Goal: Transaction & Acquisition: Purchase product/service

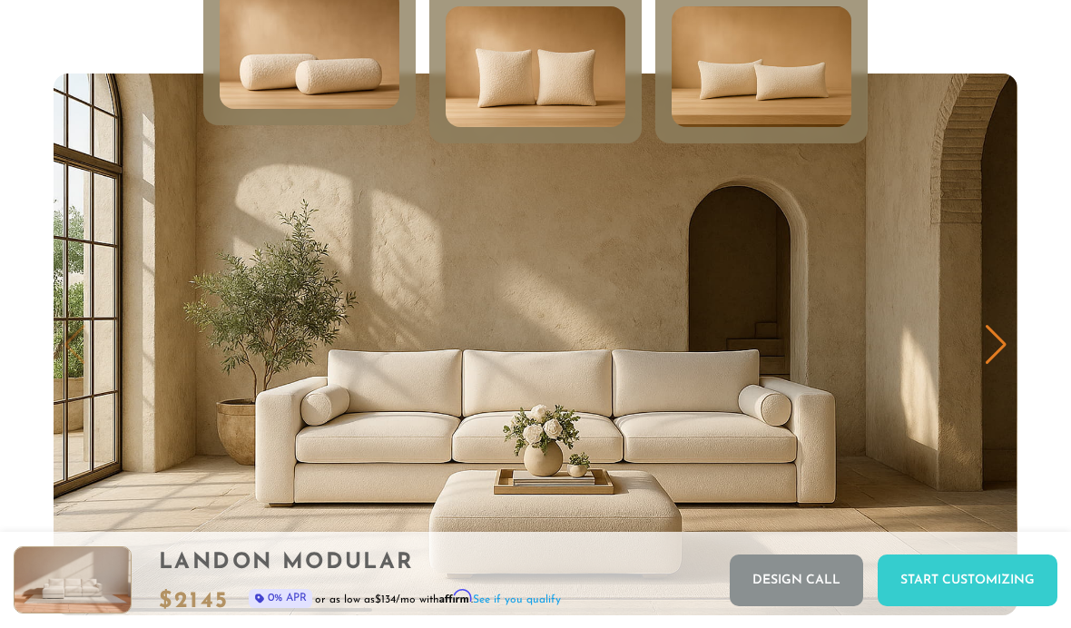
scroll to position [8169, 0]
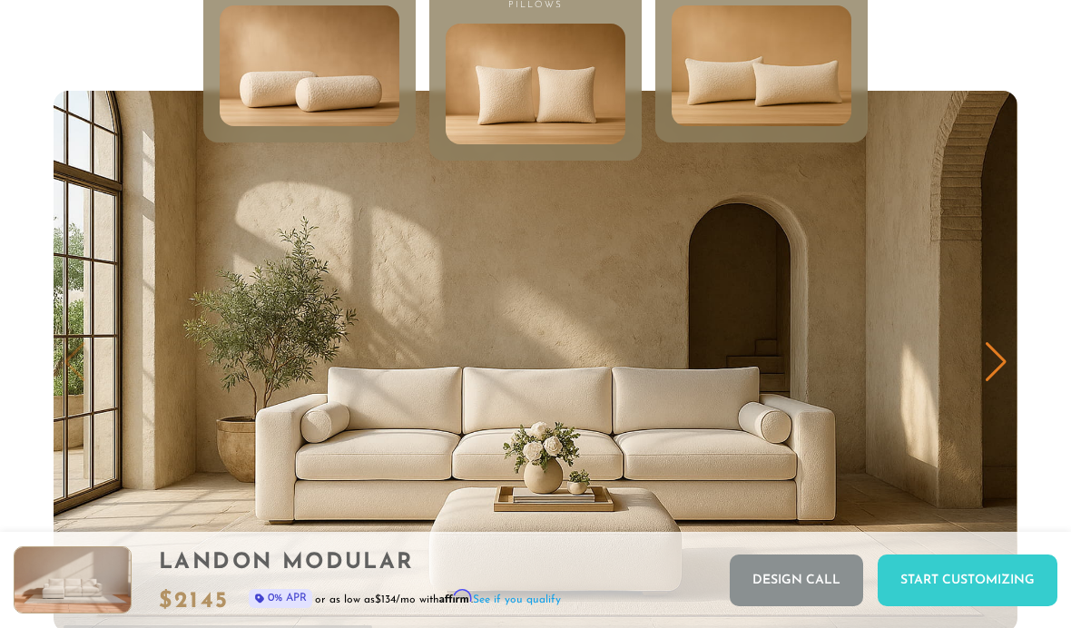
click at [787, 120] on img at bounding box center [760, 66] width 215 height 145
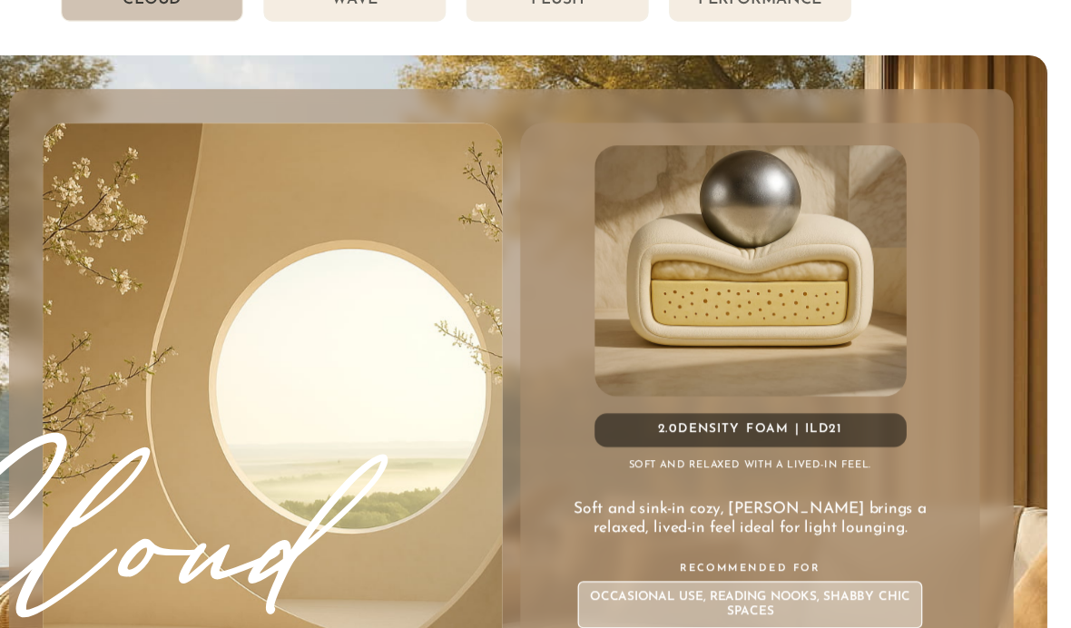
scroll to position [9125, 0]
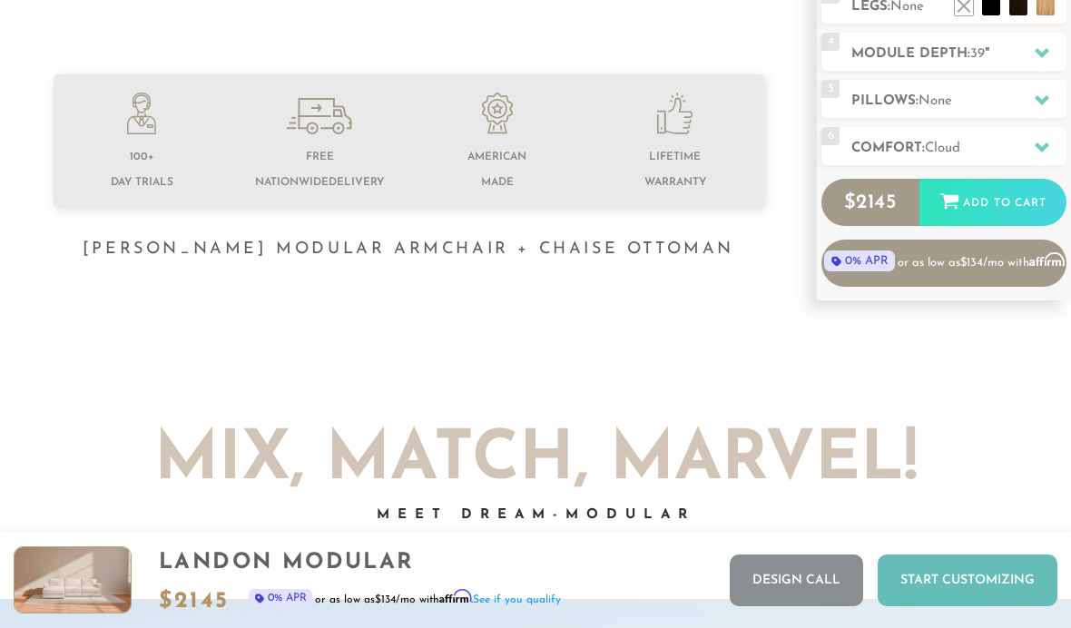
click at [951, 571] on div "Start Customizing" at bounding box center [968, 581] width 180 height 52
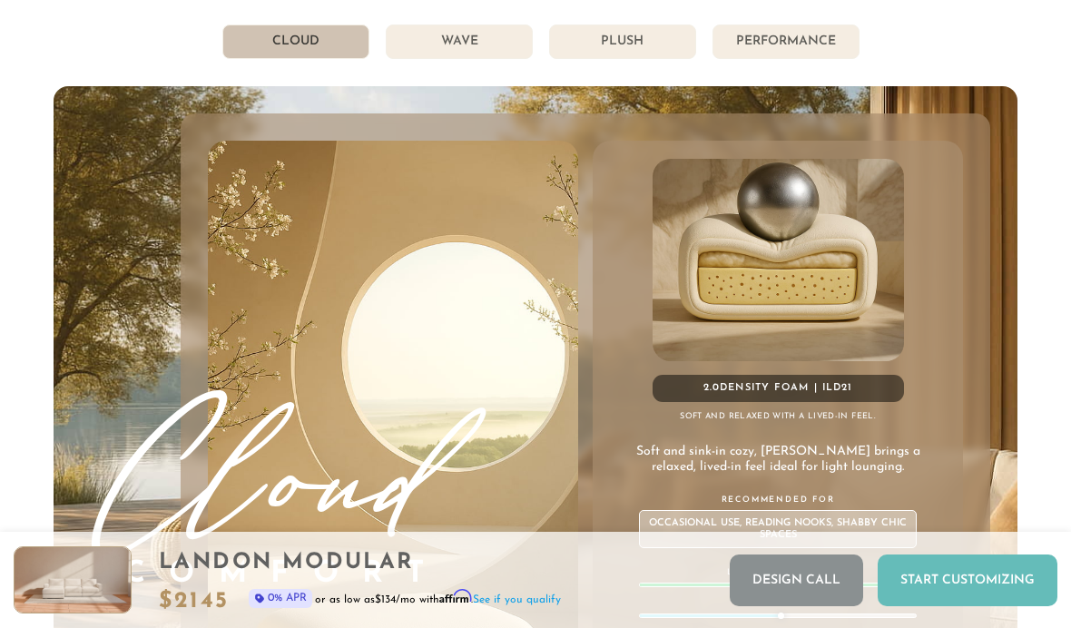
scroll to position [9087, 0]
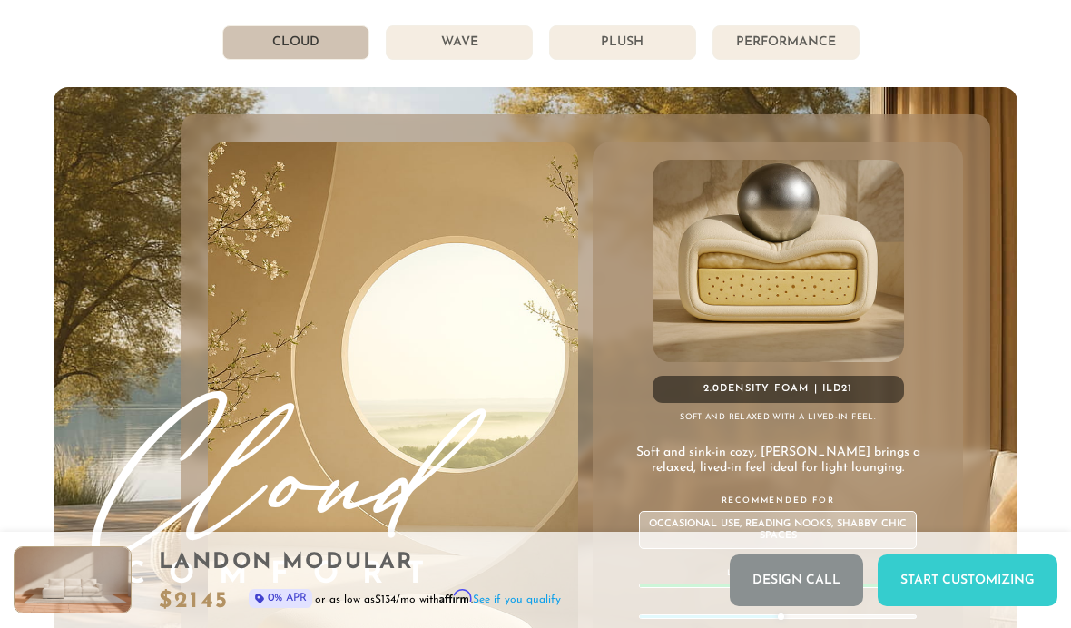
click at [483, 54] on li "Wave" at bounding box center [459, 42] width 147 height 34
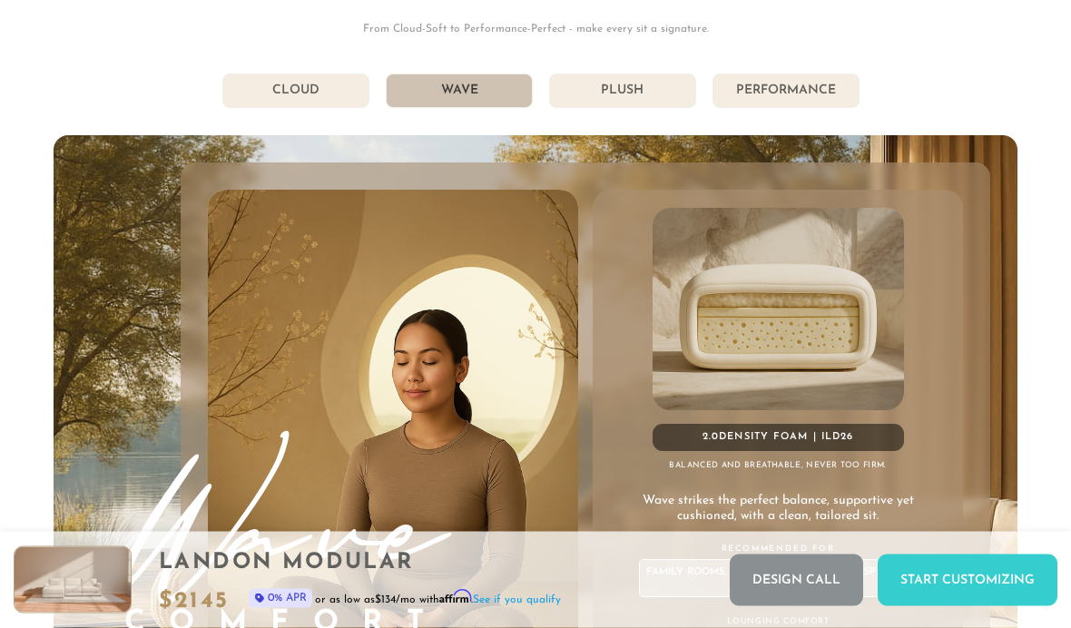
scroll to position [9024, 0]
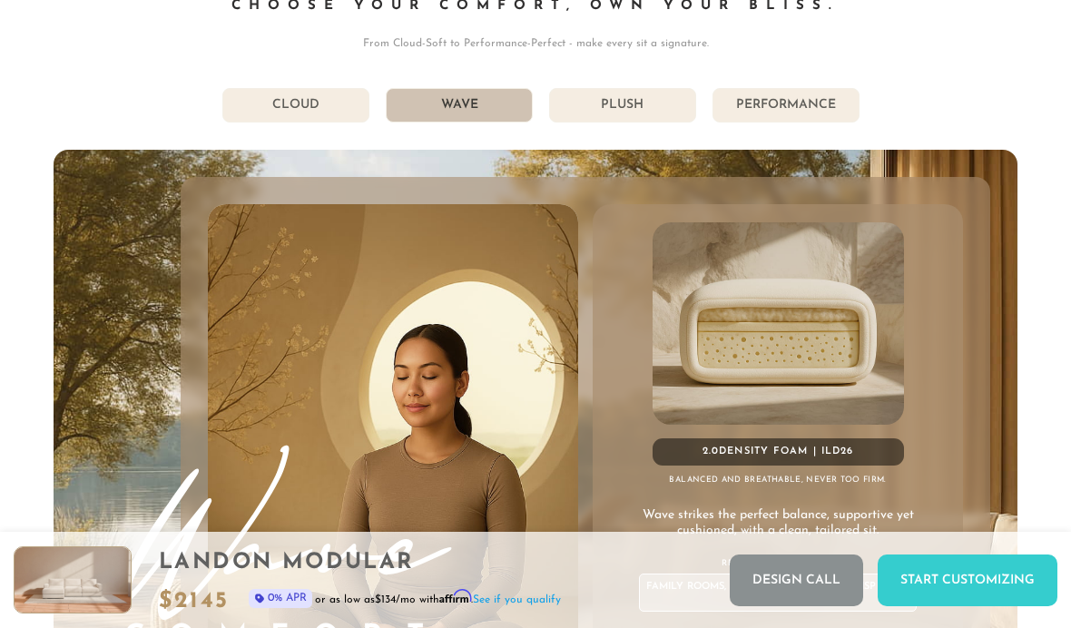
click at [643, 94] on li "Plush" at bounding box center [622, 105] width 147 height 34
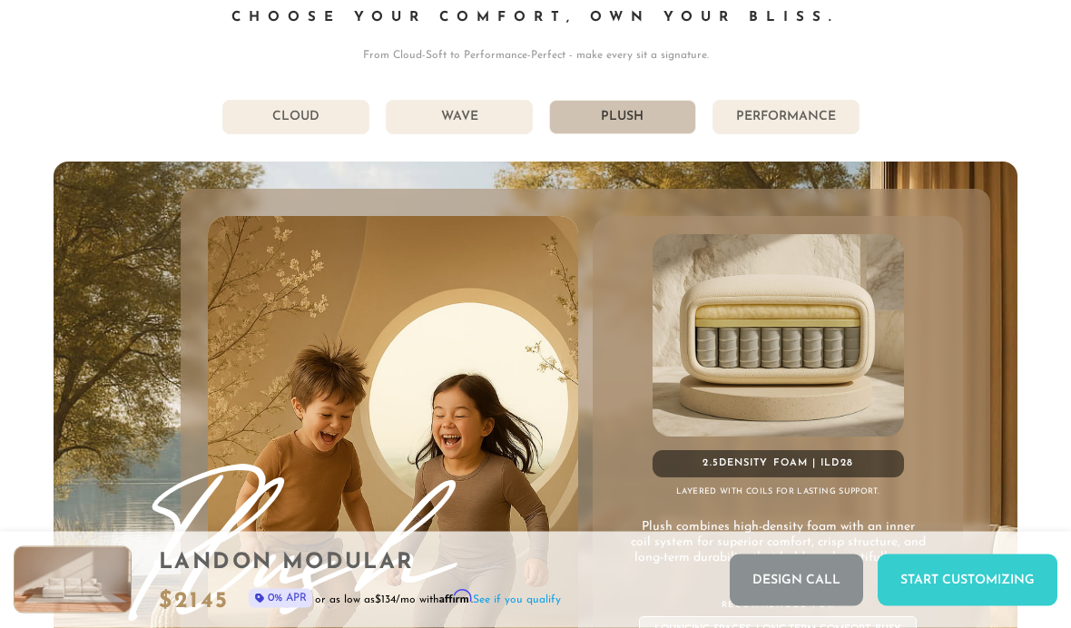
scroll to position [9010, 0]
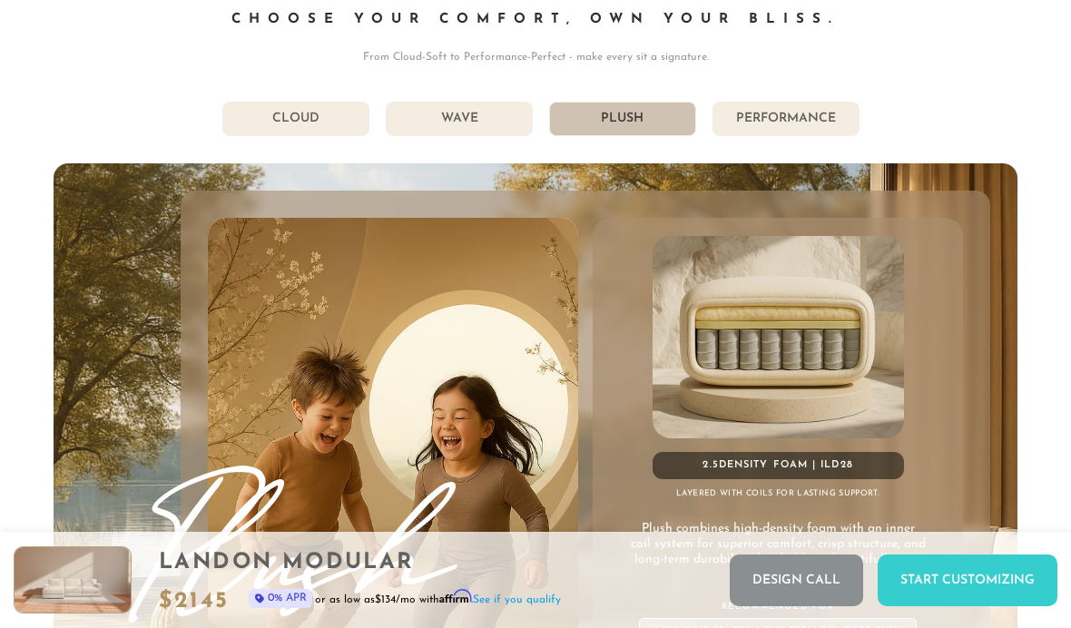
click at [799, 122] on li "Performance" at bounding box center [785, 119] width 147 height 34
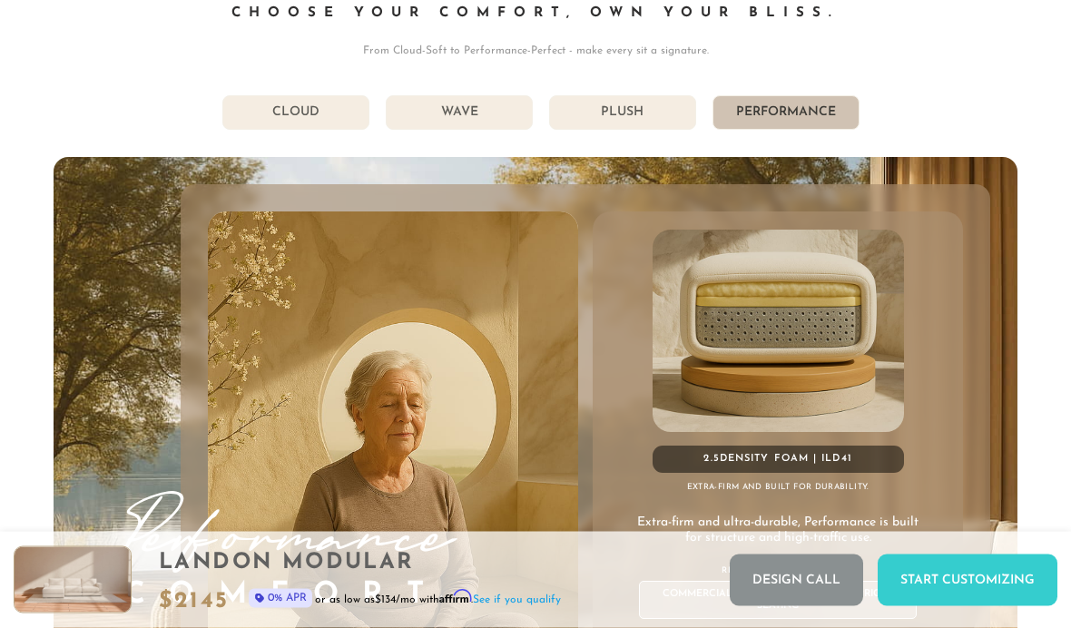
scroll to position [9017, 0]
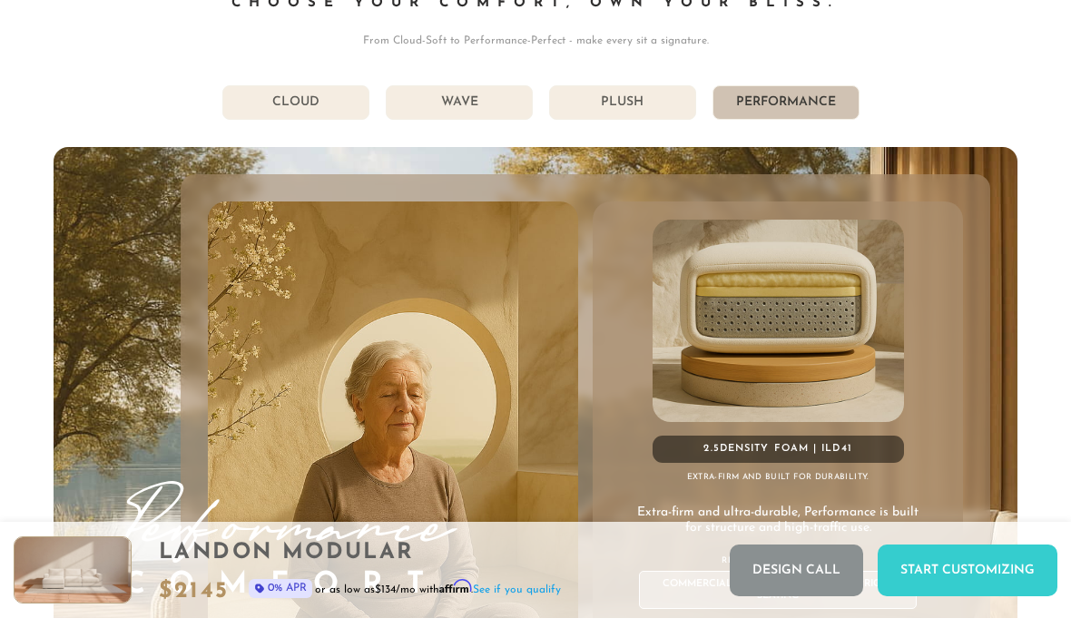
click at [482, 102] on li "Wave" at bounding box center [459, 112] width 147 height 34
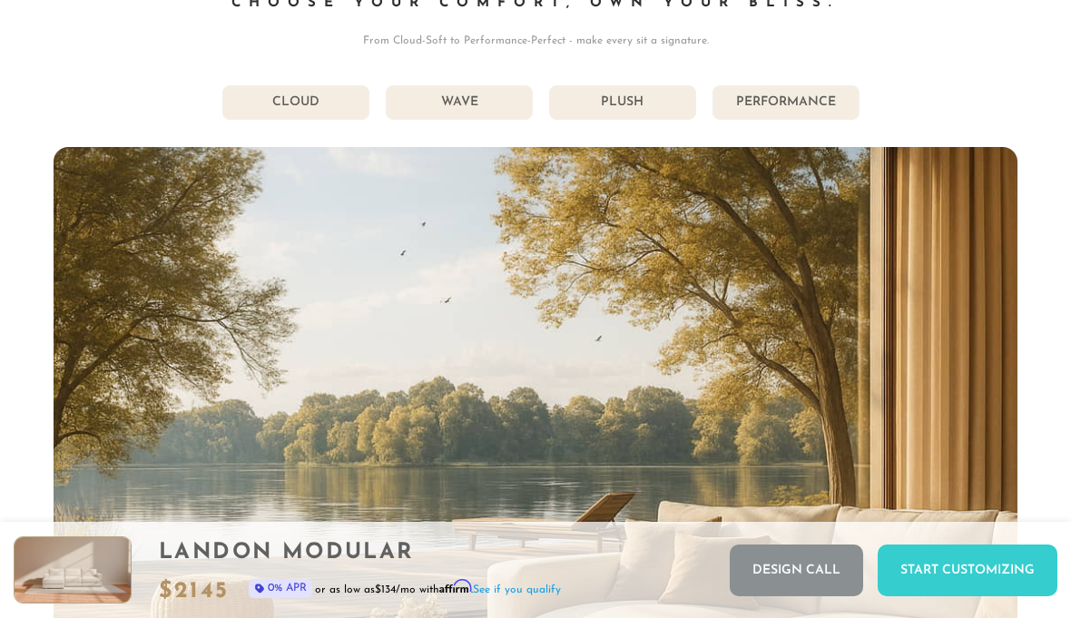
scroll to position [9027, 0]
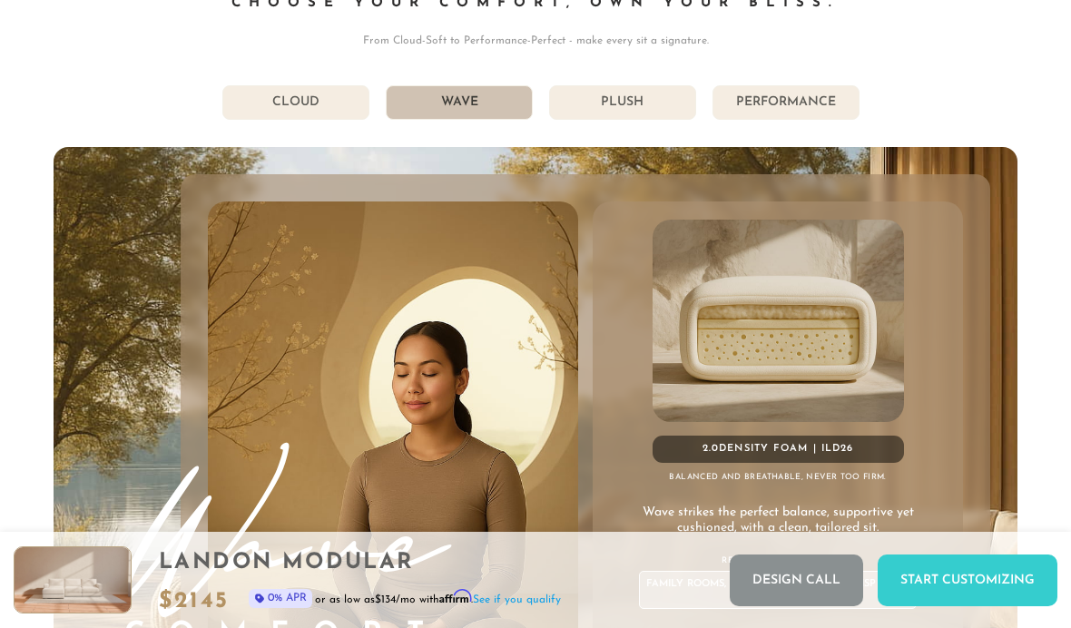
click at [316, 94] on li "Cloud" at bounding box center [295, 102] width 147 height 34
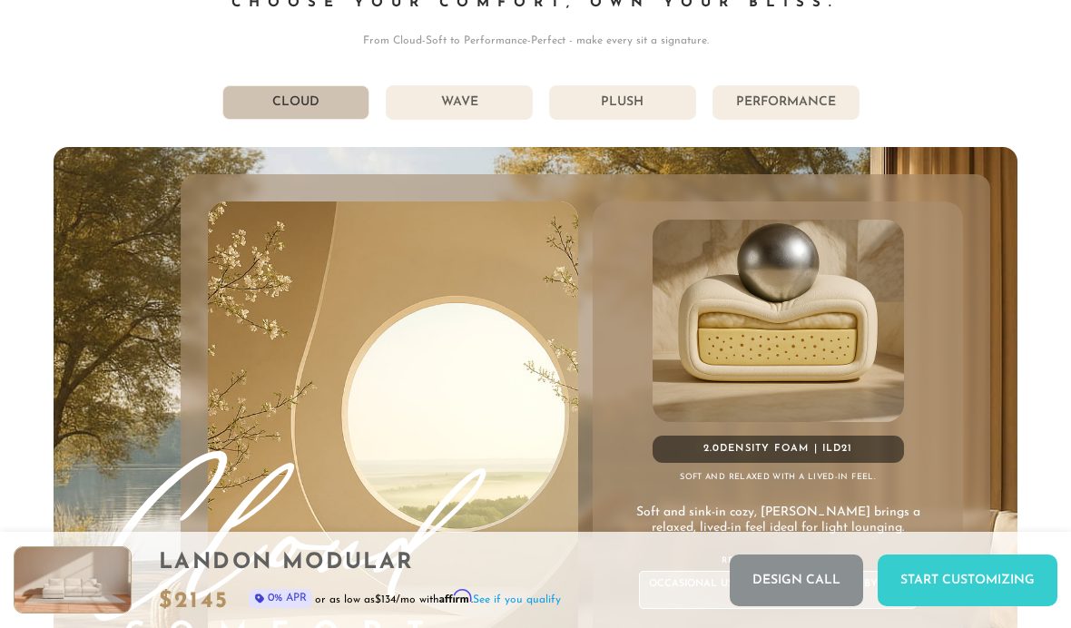
click at [466, 97] on li "Wave" at bounding box center [459, 102] width 147 height 34
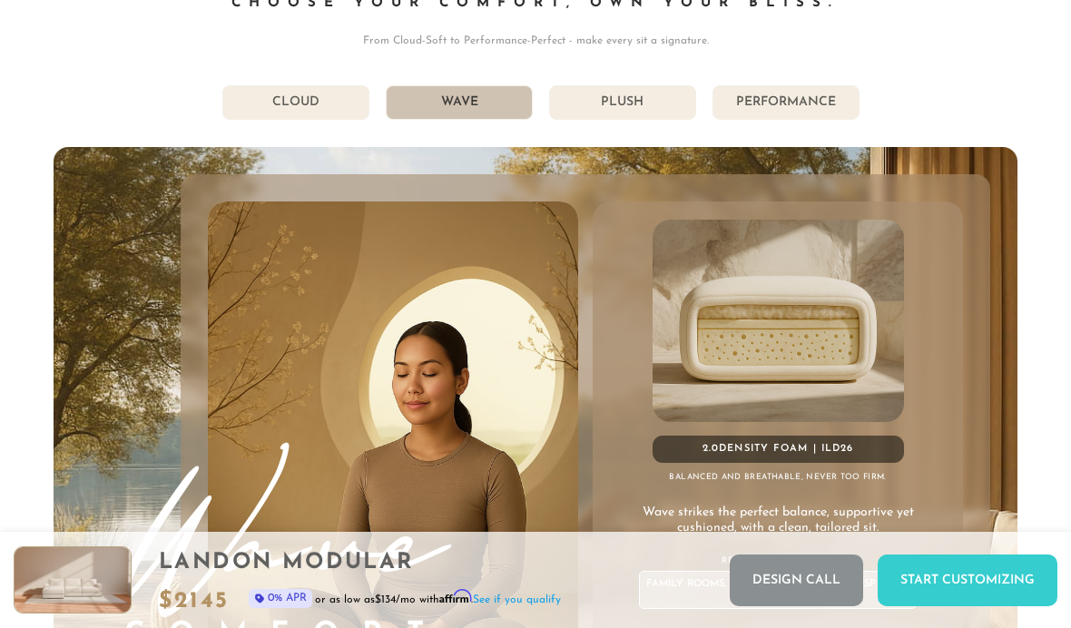
click at [815, 108] on li "Performance" at bounding box center [785, 102] width 147 height 34
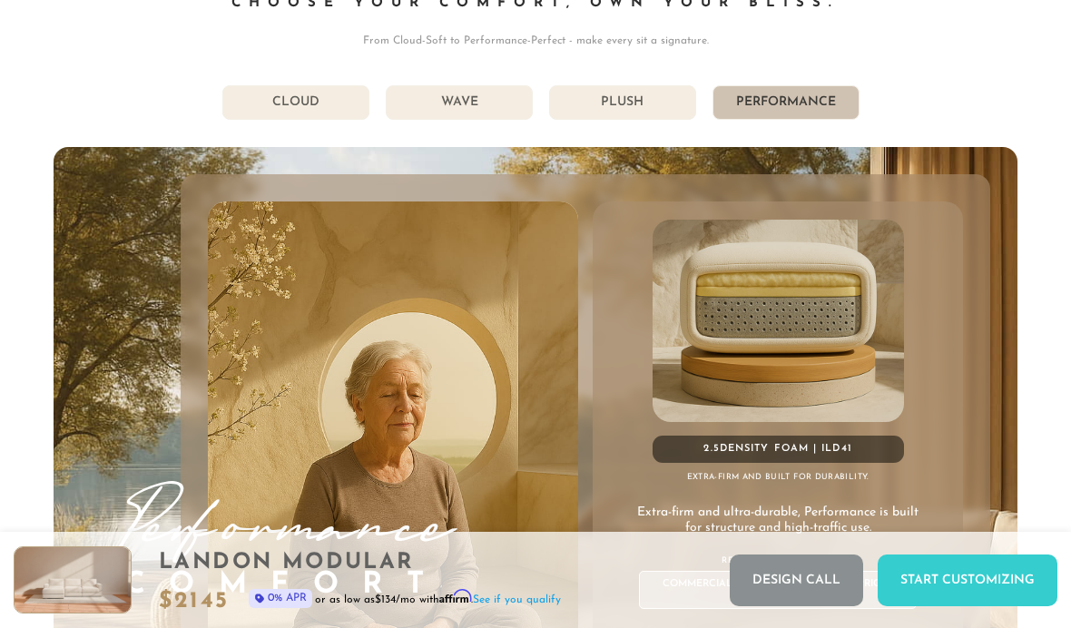
click at [627, 96] on li "Plush" at bounding box center [622, 102] width 147 height 34
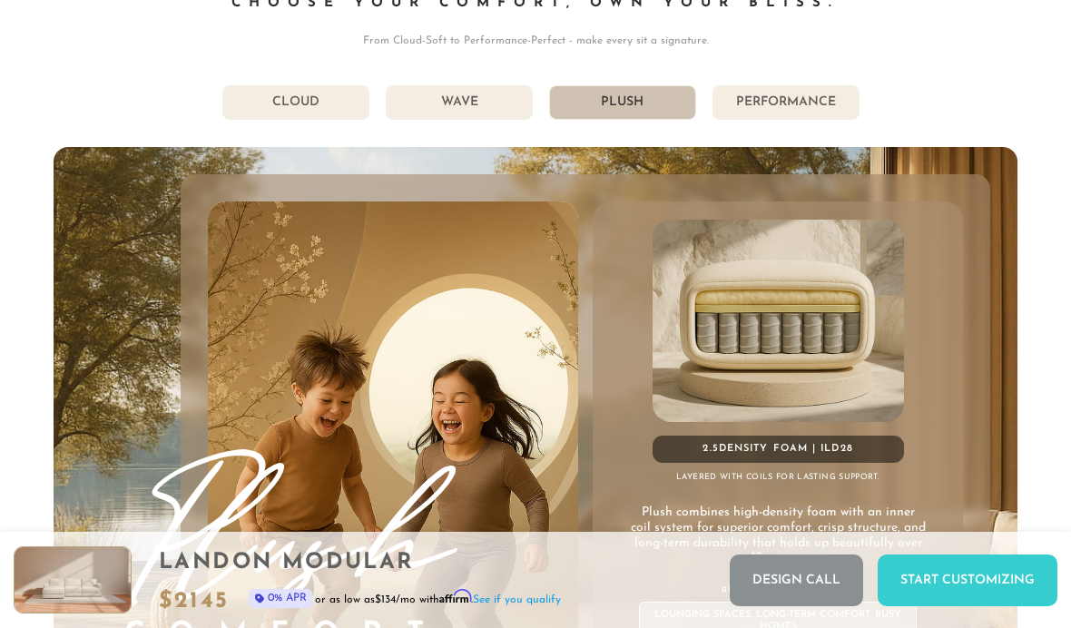
click at [465, 101] on li "Wave" at bounding box center [459, 102] width 147 height 34
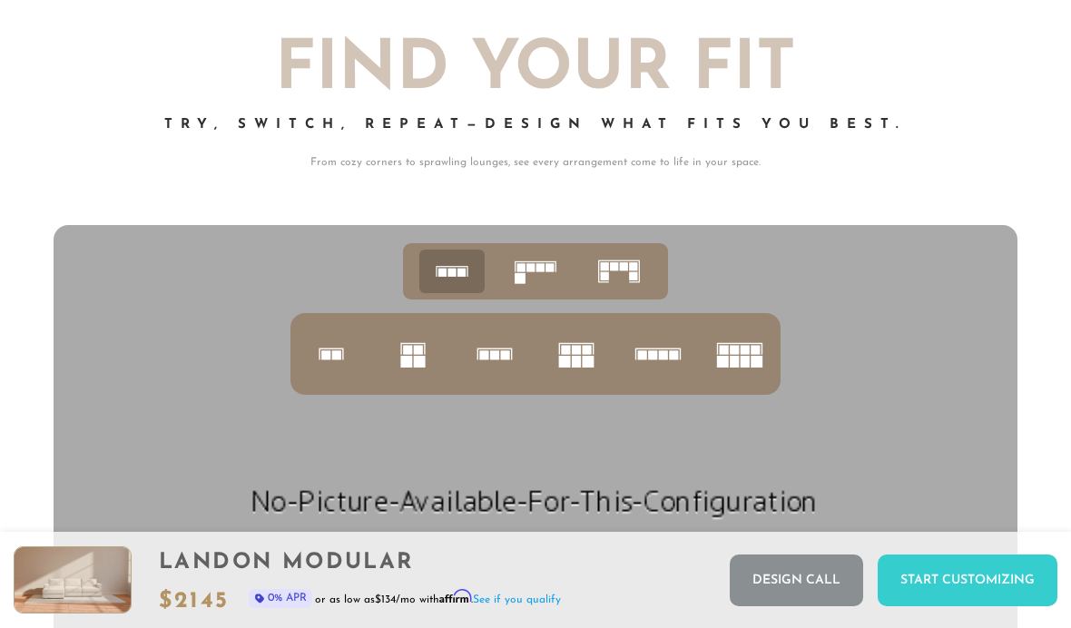
scroll to position [6265, 0]
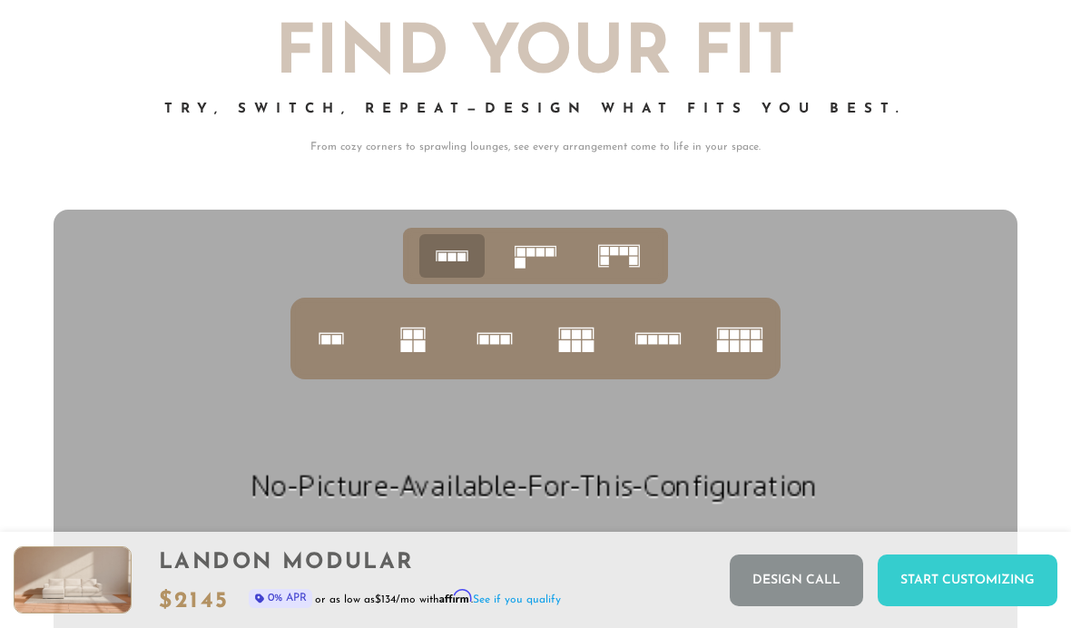
click at [535, 264] on icon at bounding box center [535, 256] width 56 height 56
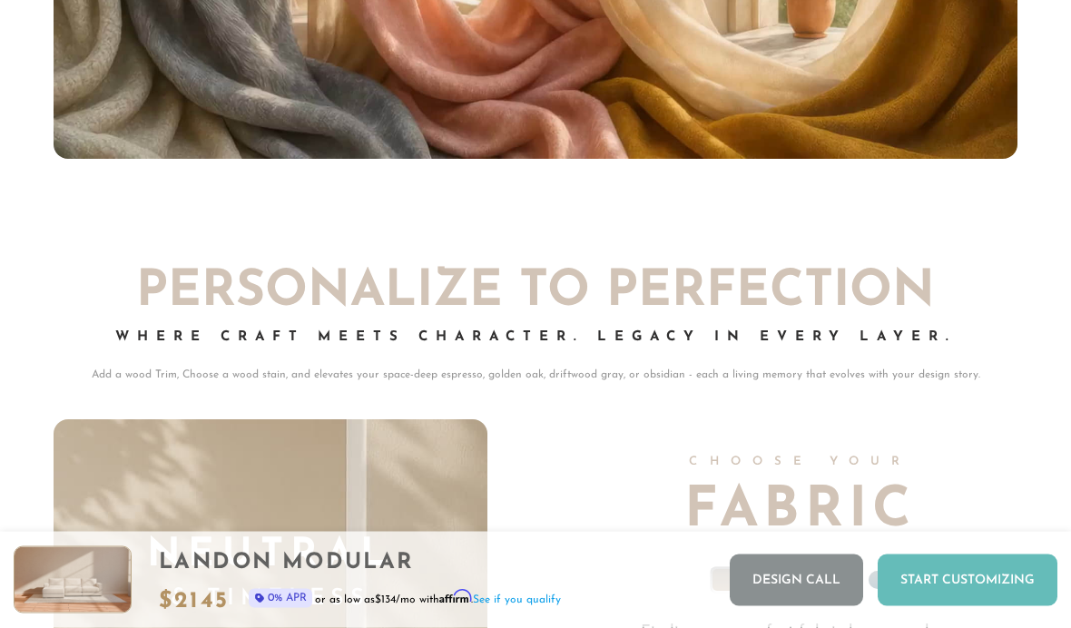
click at [940, 606] on div "Start Customizing" at bounding box center [968, 581] width 180 height 52
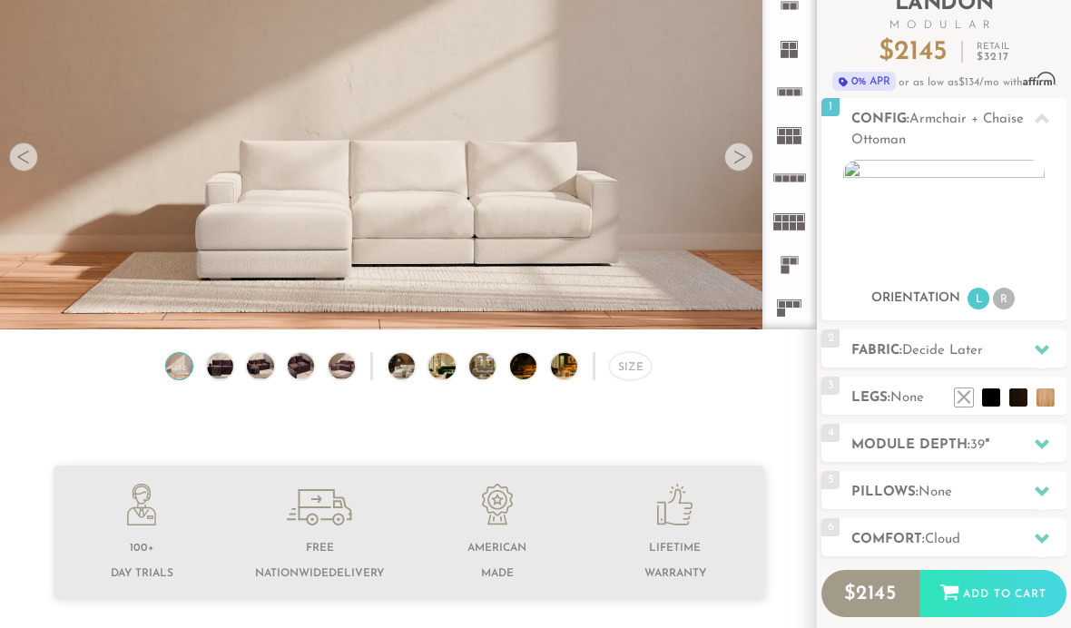
scroll to position [134, 0]
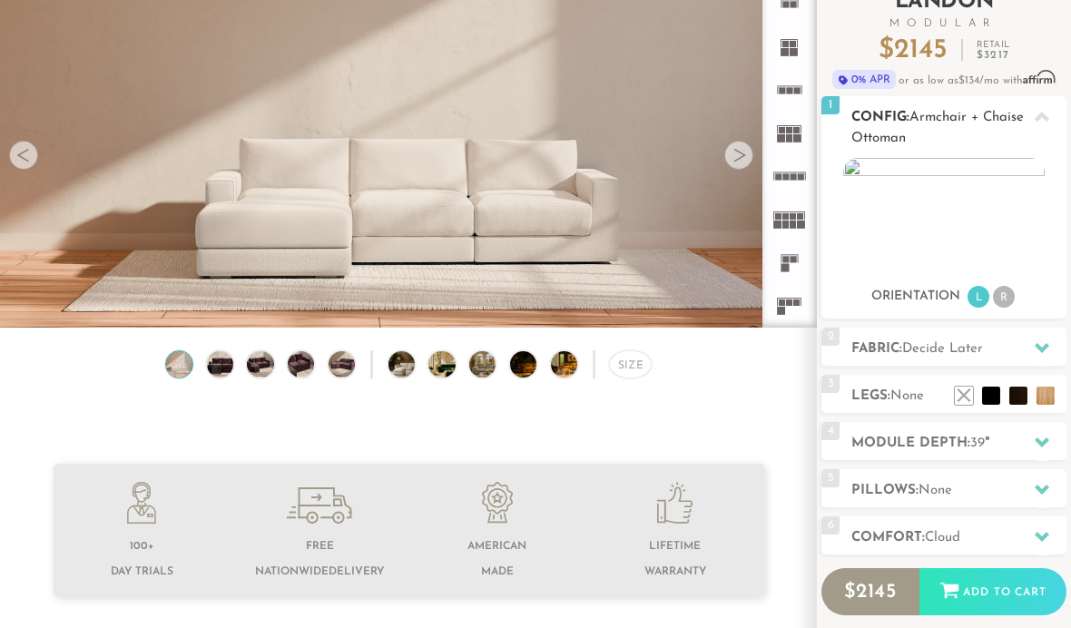
click at [953, 208] on img at bounding box center [943, 215] width 201 height 113
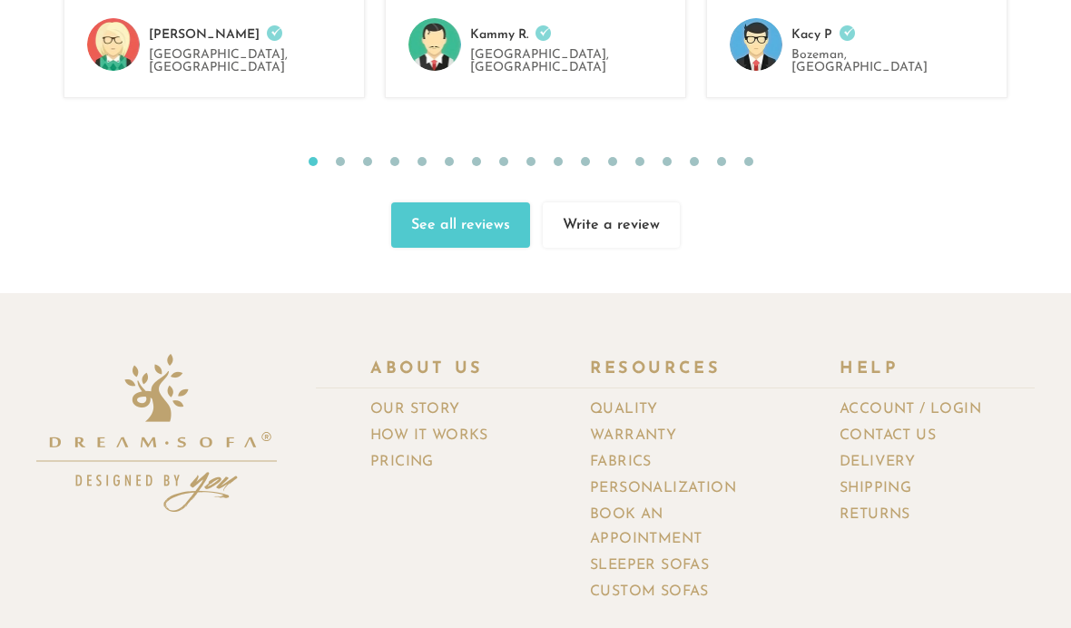
scroll to position [18563, 0]
